Goal: Task Accomplishment & Management: Manage account settings

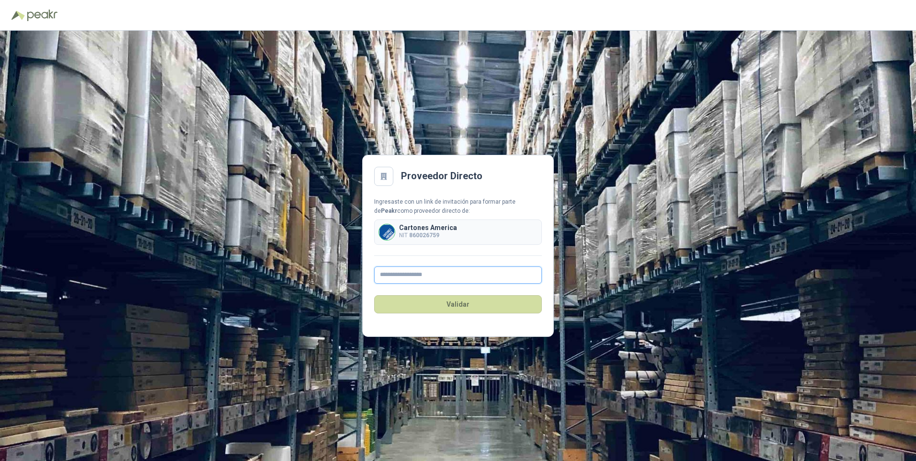
click at [389, 276] on input "text" at bounding box center [458, 274] width 168 height 17
type input "**********"
click at [453, 305] on button "Validar" at bounding box center [458, 304] width 168 height 18
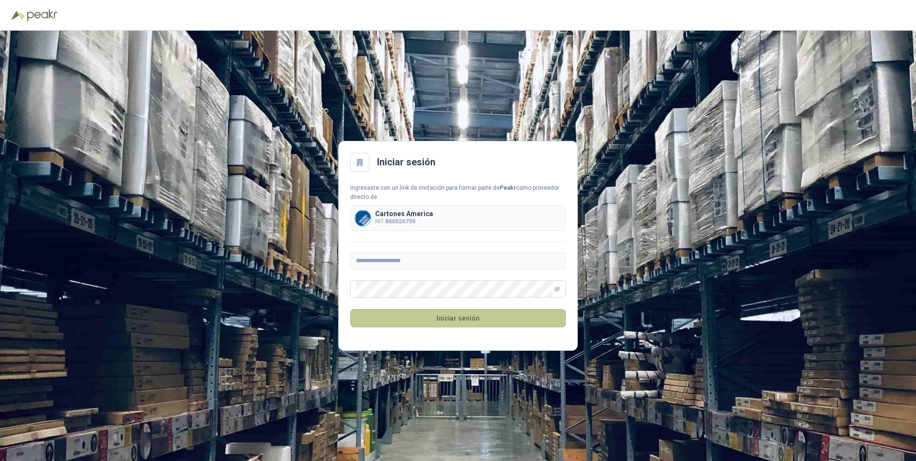
click at [459, 318] on button "Iniciar sesión" at bounding box center [458, 318] width 216 height 18
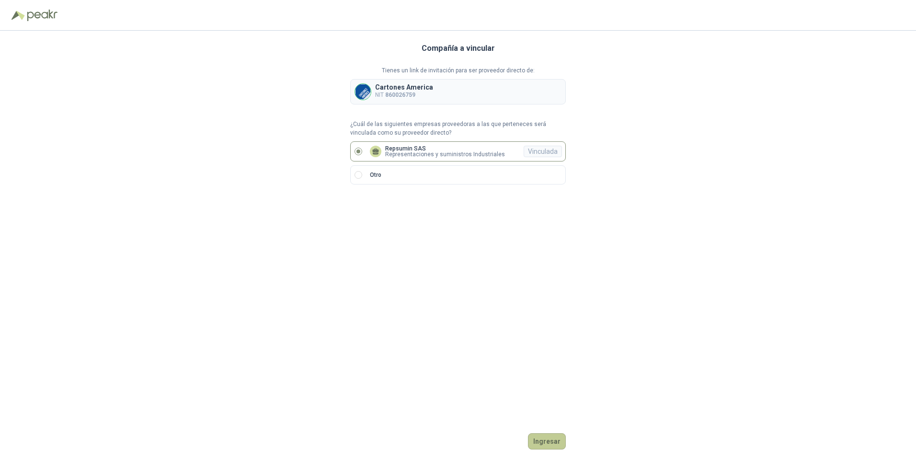
click at [546, 443] on button "Ingresar" at bounding box center [547, 441] width 38 height 16
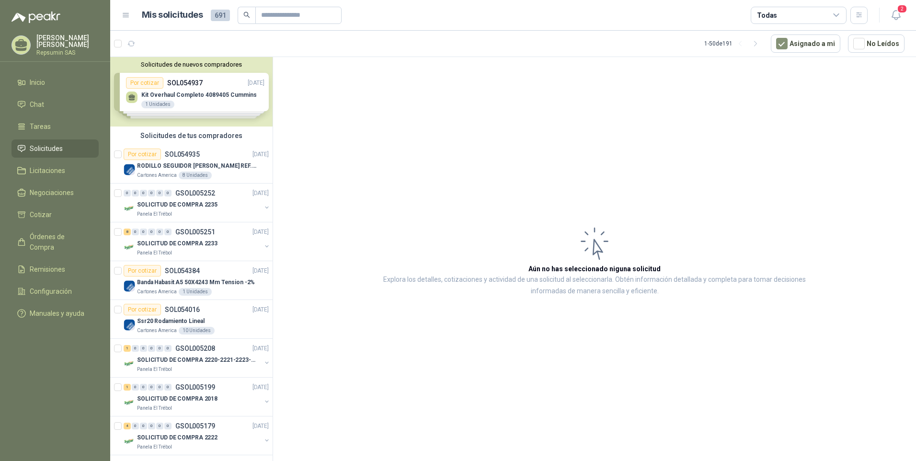
click at [142, 94] on div "Solicitudes de nuevos compradores Por cotizar SOL054937 [DATE] Kit Overhaul Com…" at bounding box center [191, 91] width 162 height 69
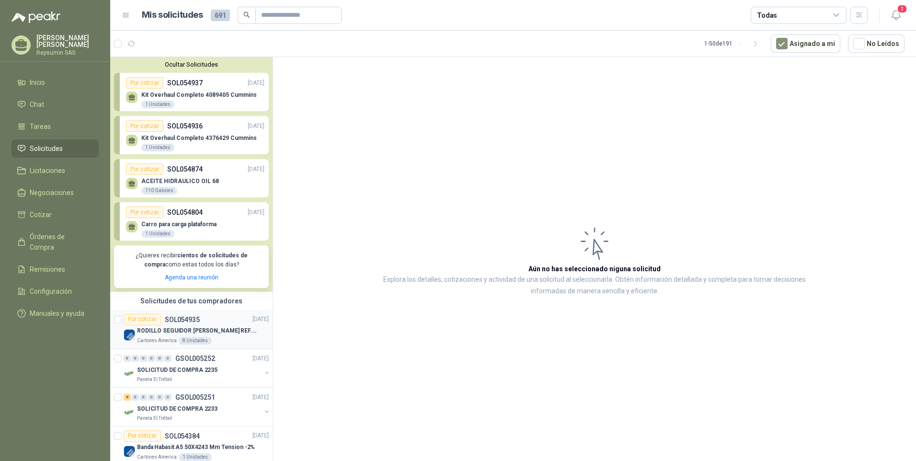
click at [129, 335] on img at bounding box center [130, 335] width 12 height 12
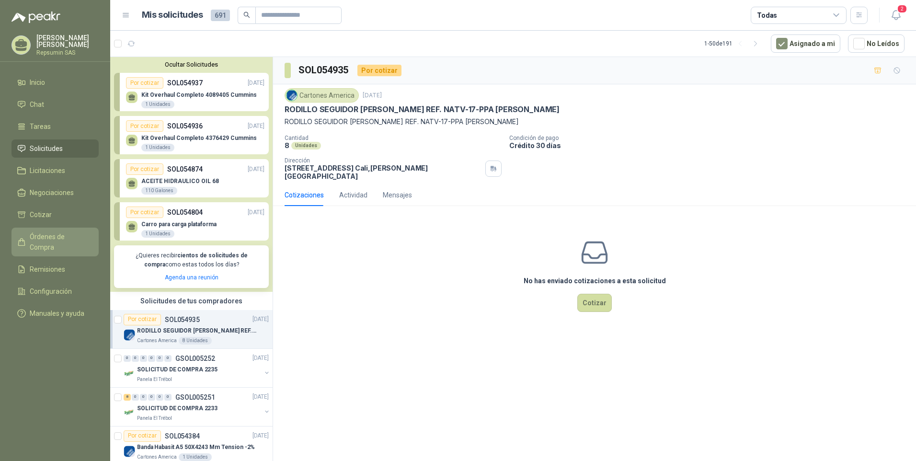
click at [41, 234] on span "Órdenes de Compra" at bounding box center [60, 241] width 60 height 21
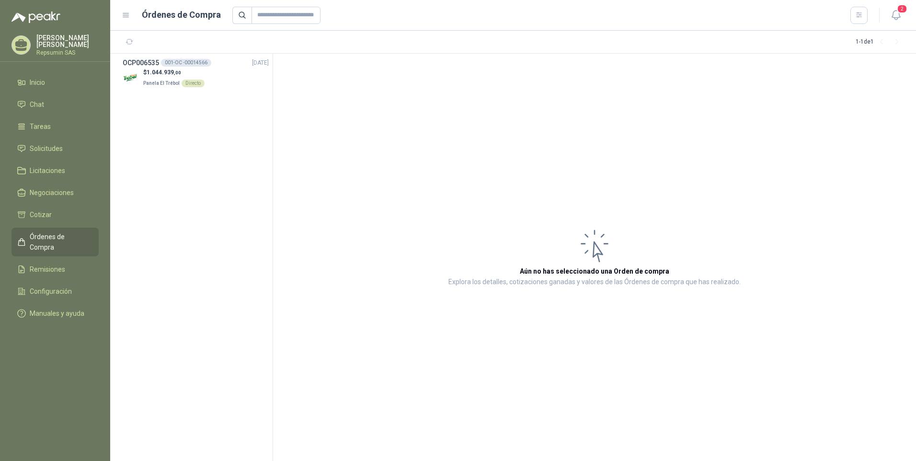
click at [47, 39] on p "[PERSON_NAME] [PERSON_NAME]" at bounding box center [67, 41] width 62 height 13
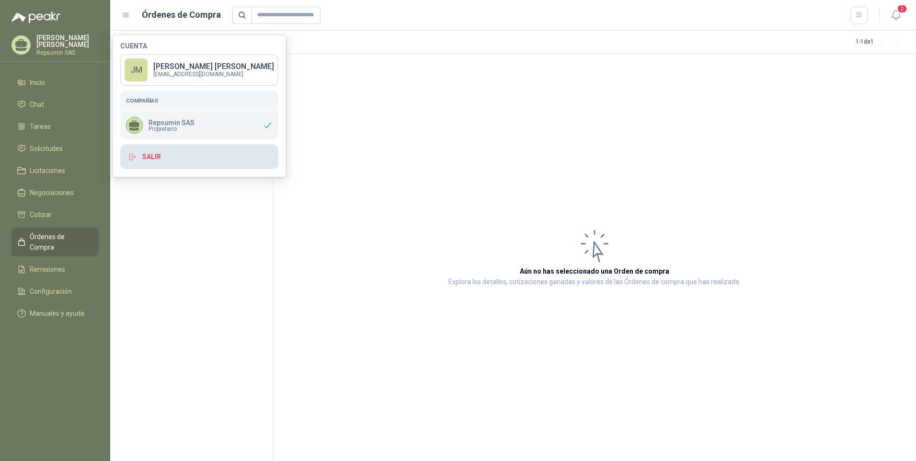
click at [150, 163] on button "Salir" at bounding box center [199, 156] width 158 height 25
